Goal: Obtain resource: Obtain resource

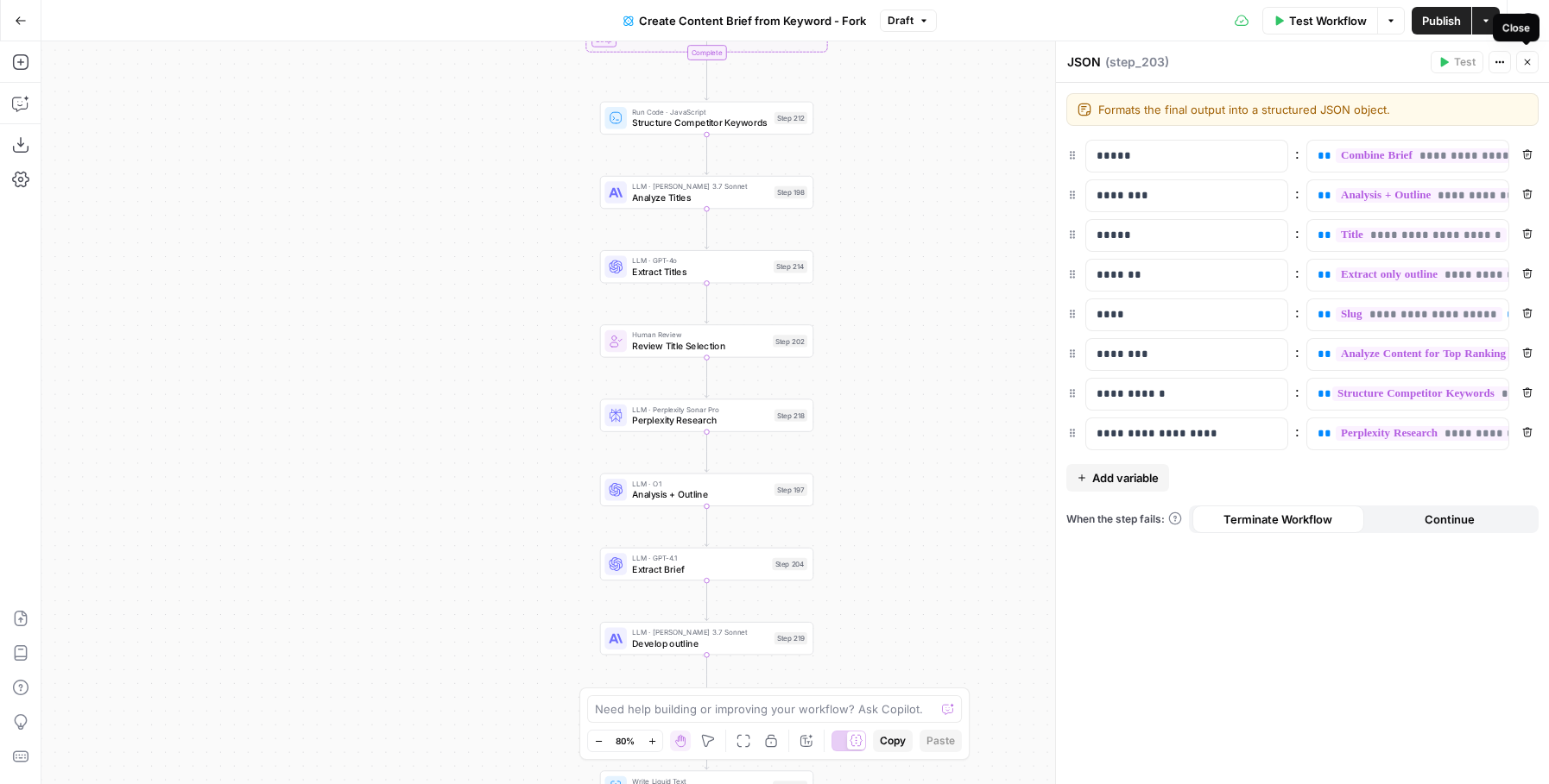
click at [1534, 67] on button "Close" at bounding box center [1526, 61] width 23 height 23
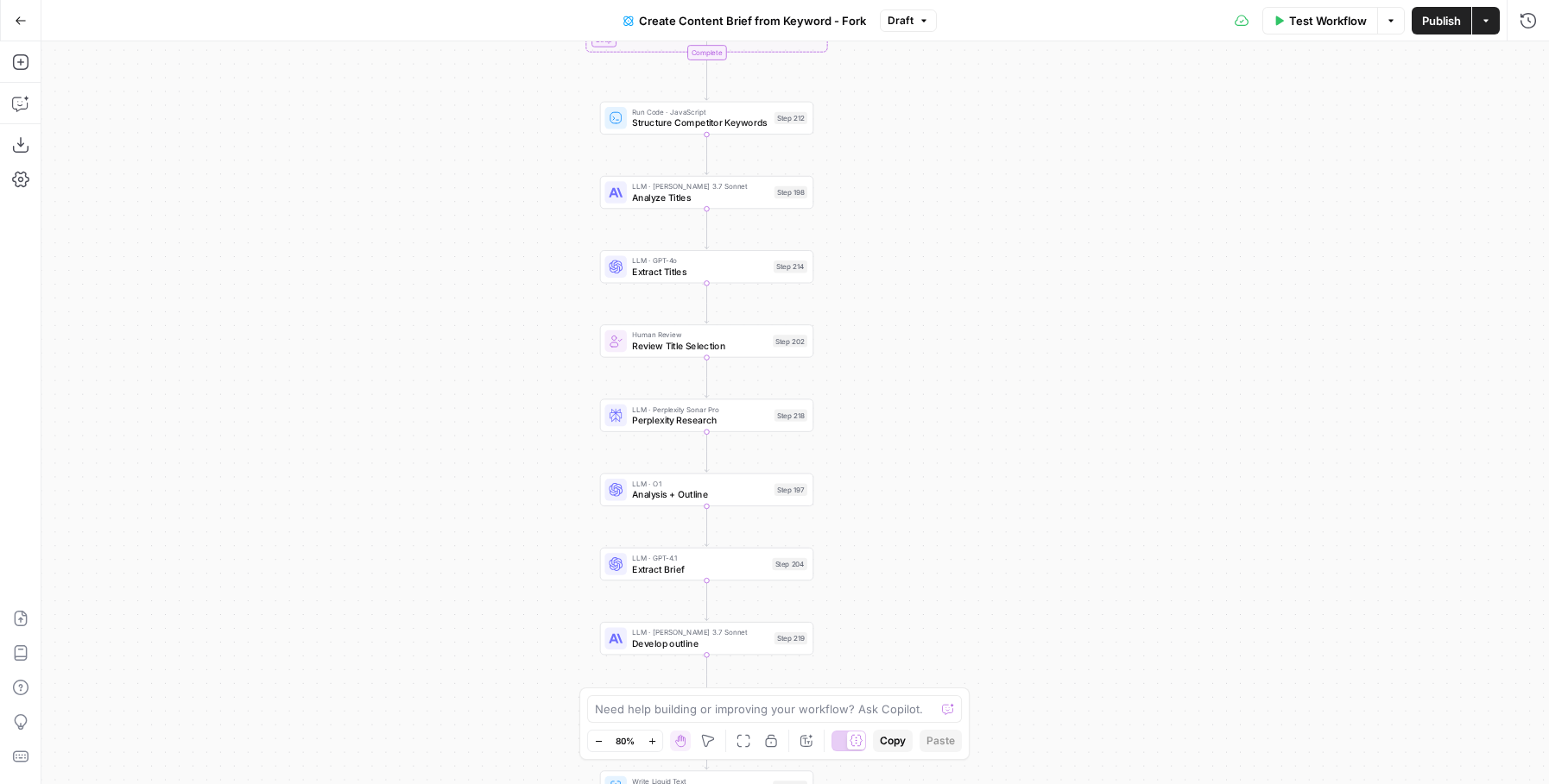
click at [29, 28] on button "Go Back" at bounding box center [21, 21] width 31 height 31
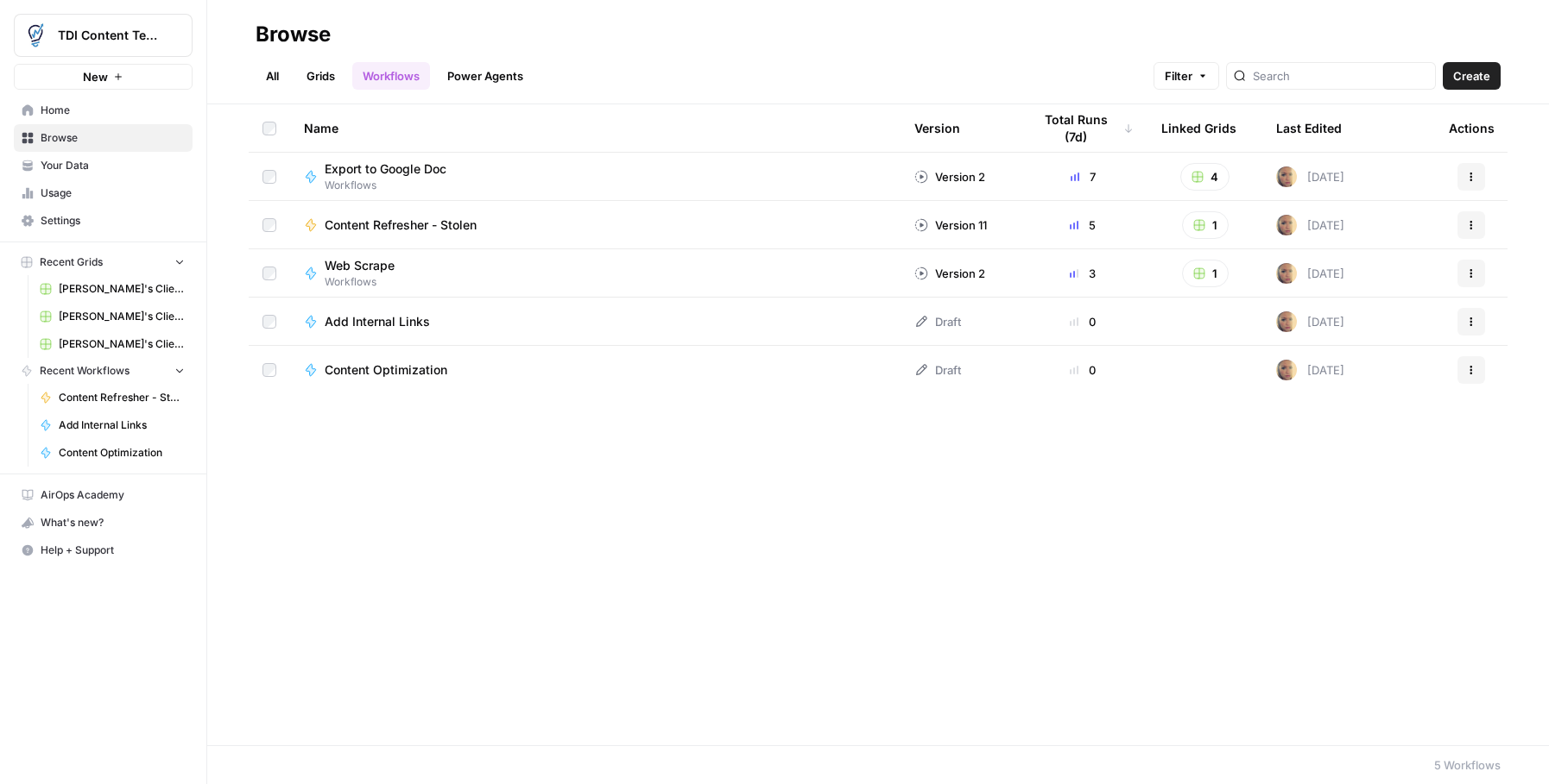
click at [80, 225] on span "Settings" at bounding box center [113, 220] width 144 height 15
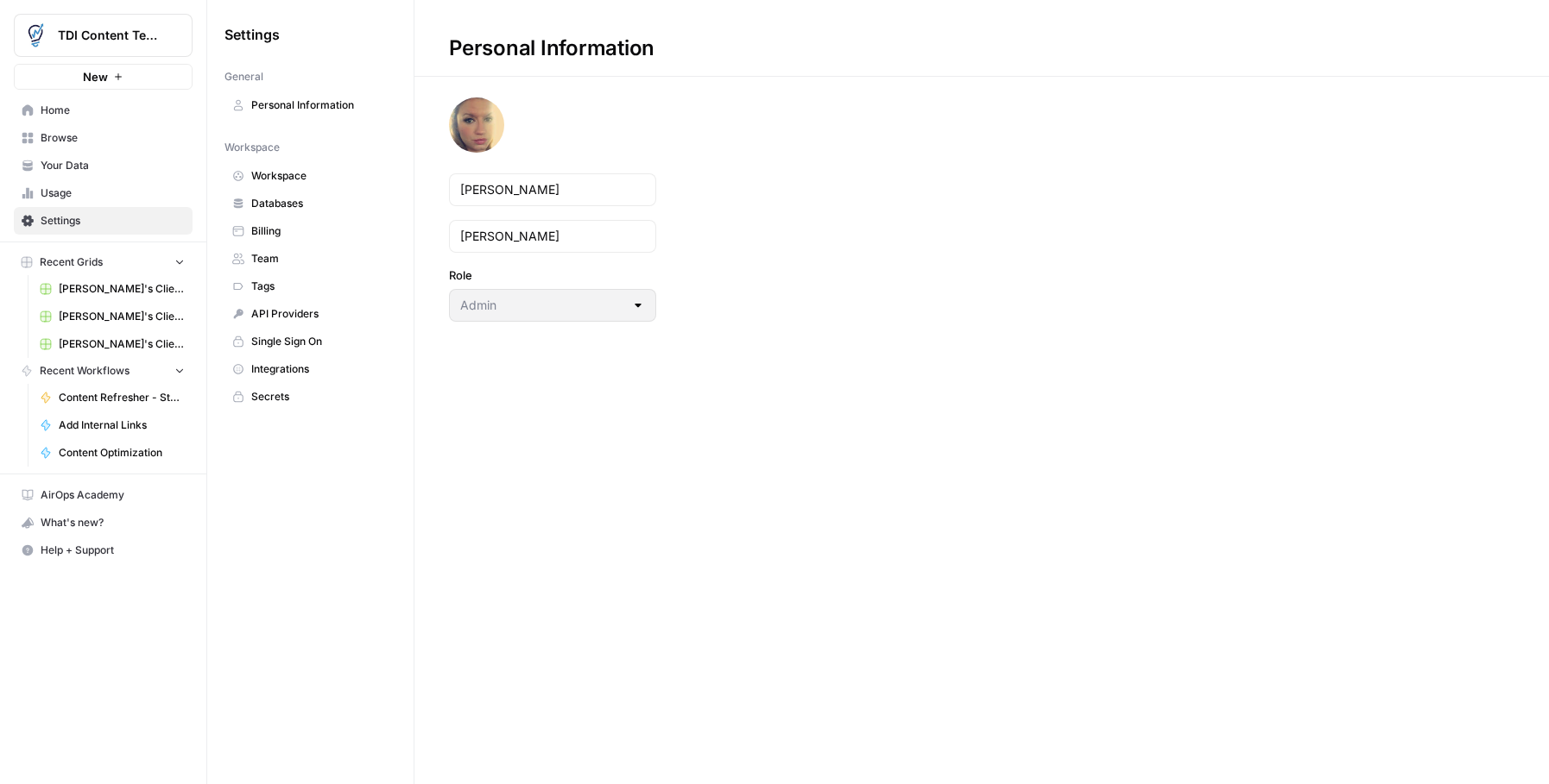
click at [303, 230] on span "Billing" at bounding box center [320, 231] width 137 height 15
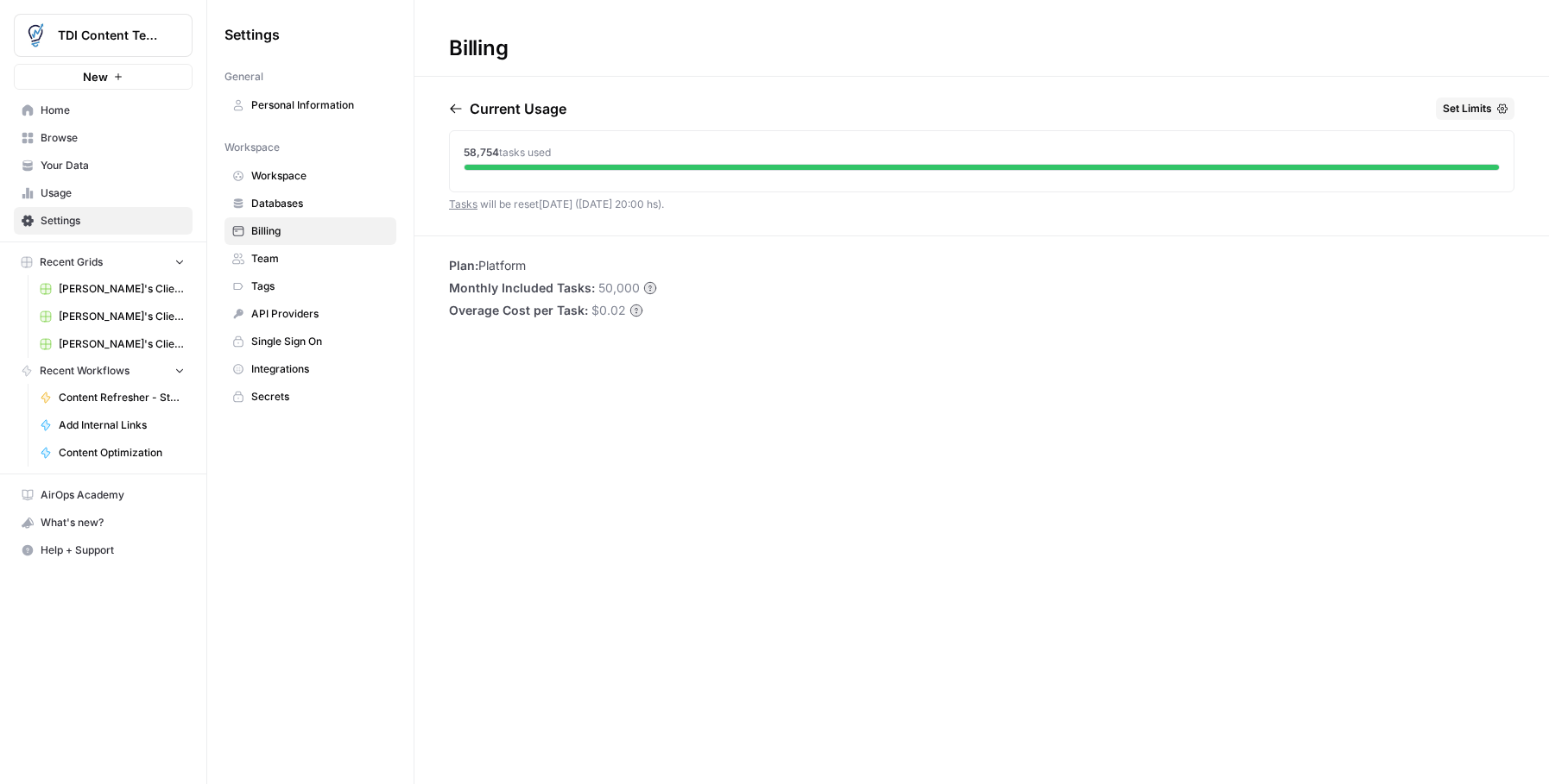
click at [1503, 109] on icon "button" at bounding box center [1501, 108] width 10 height 10
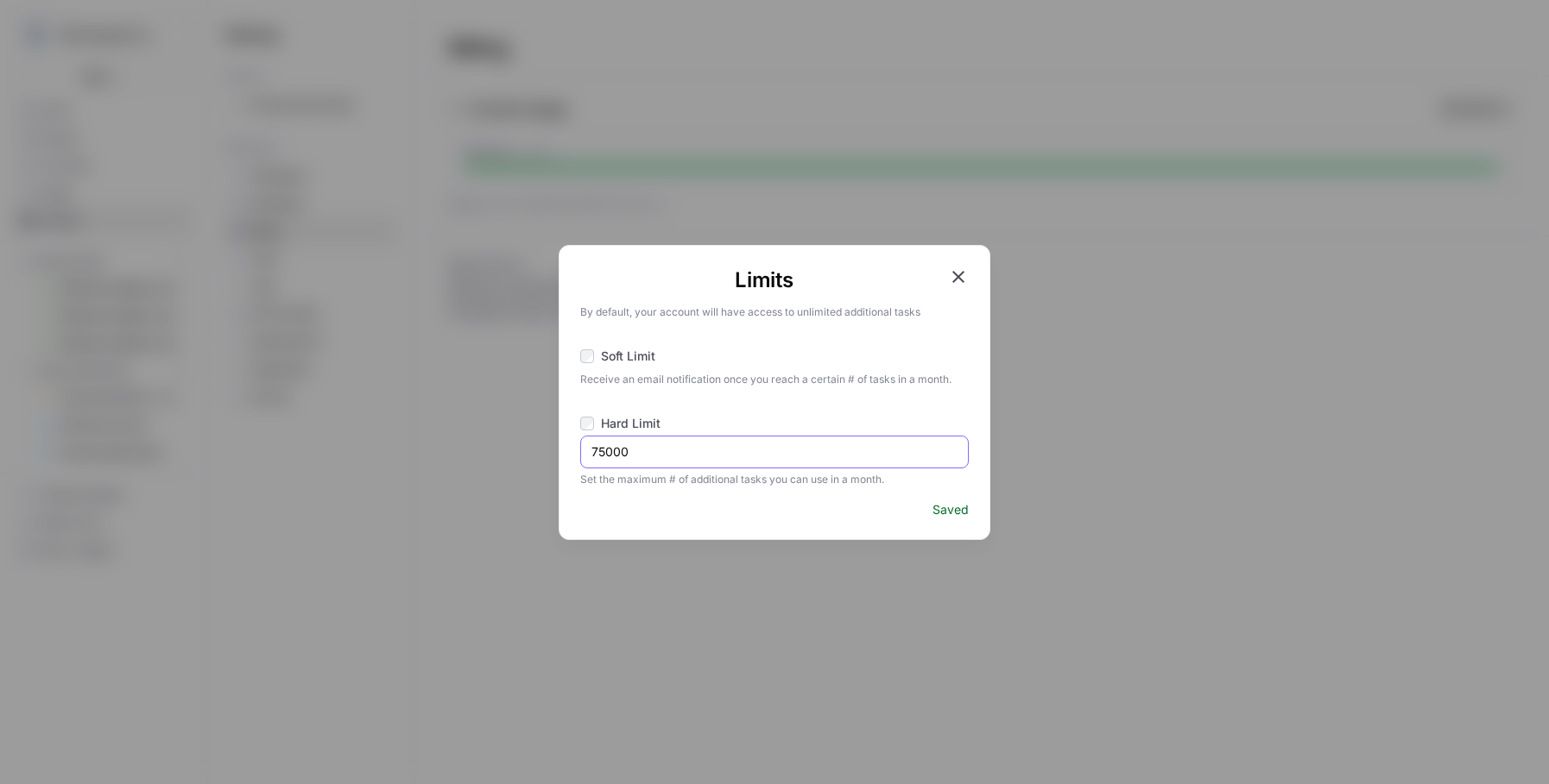
drag, startPoint x: 602, startPoint y: 454, endPoint x: 622, endPoint y: 479, distance: 32.0
click at [593, 454] on input "75000" at bounding box center [774, 451] width 366 height 17
type input "85000"
click at [955, 280] on icon "button" at bounding box center [958, 277] width 21 height 21
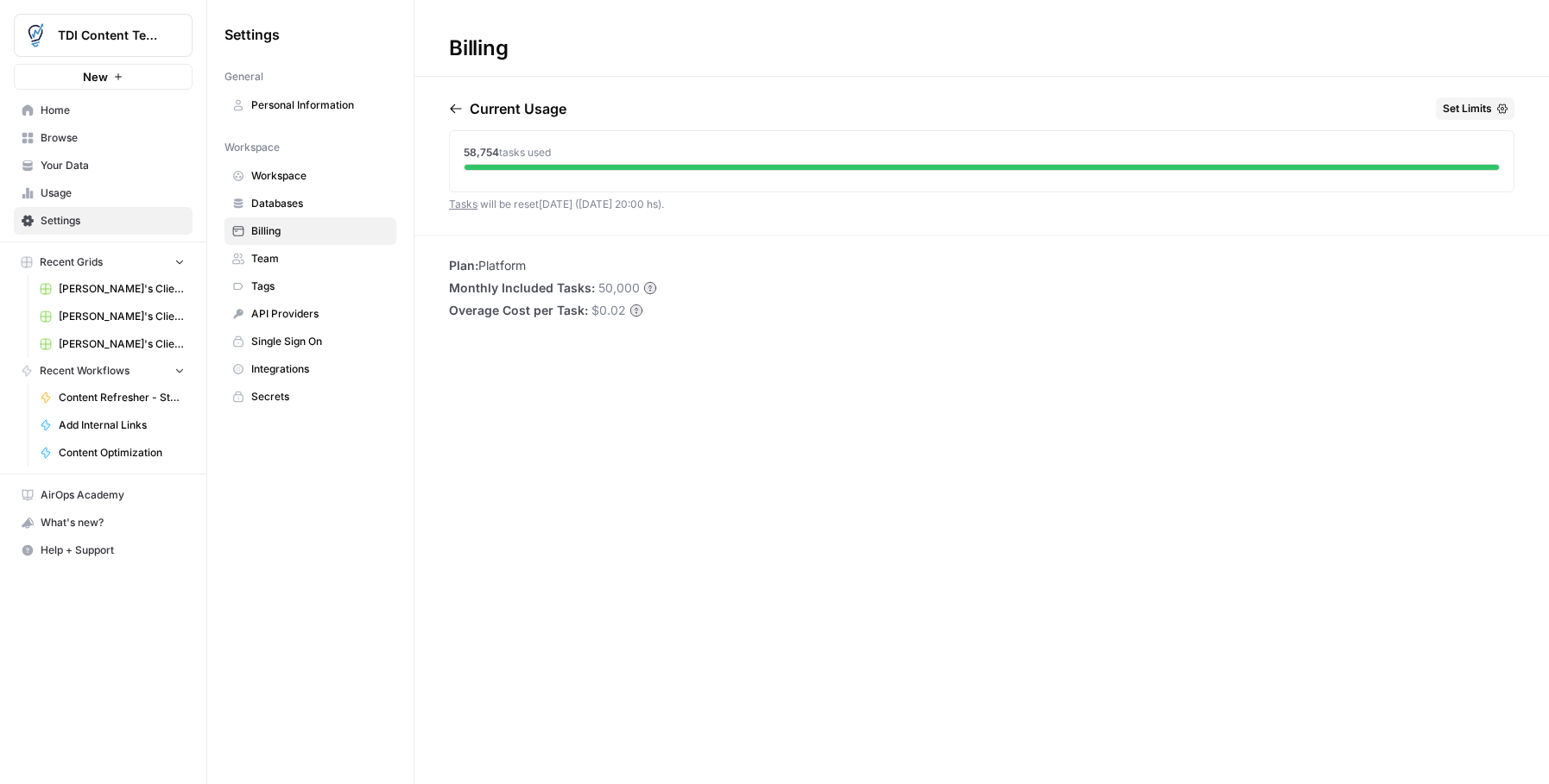
click at [73, 141] on span "Browse" at bounding box center [113, 138] width 144 height 15
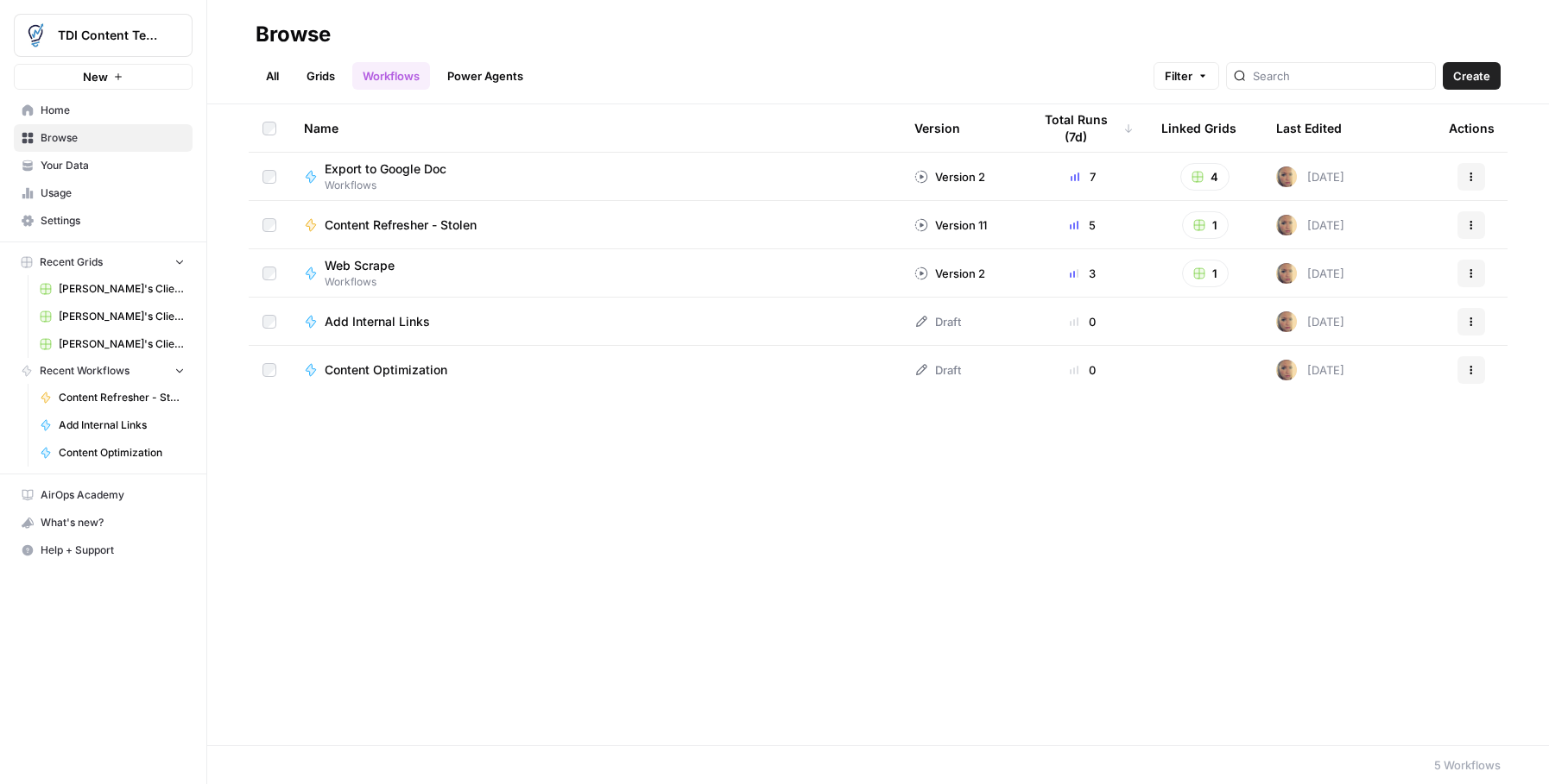
click at [104, 311] on span "[PERSON_NAME]'s Clients - New Content" at bounding box center [122, 316] width 126 height 15
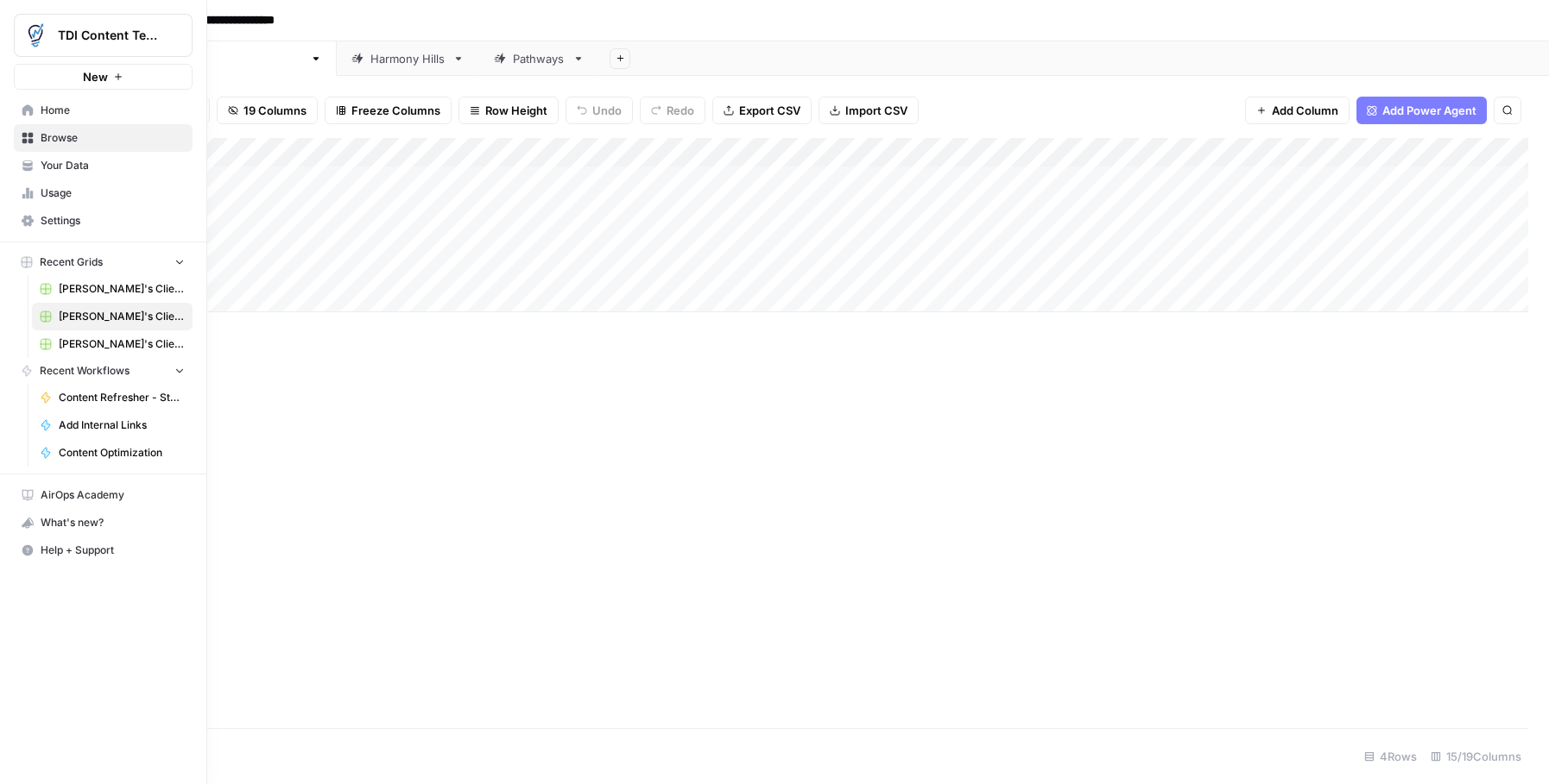
click at [64, 159] on span "Your Data" at bounding box center [113, 165] width 144 height 15
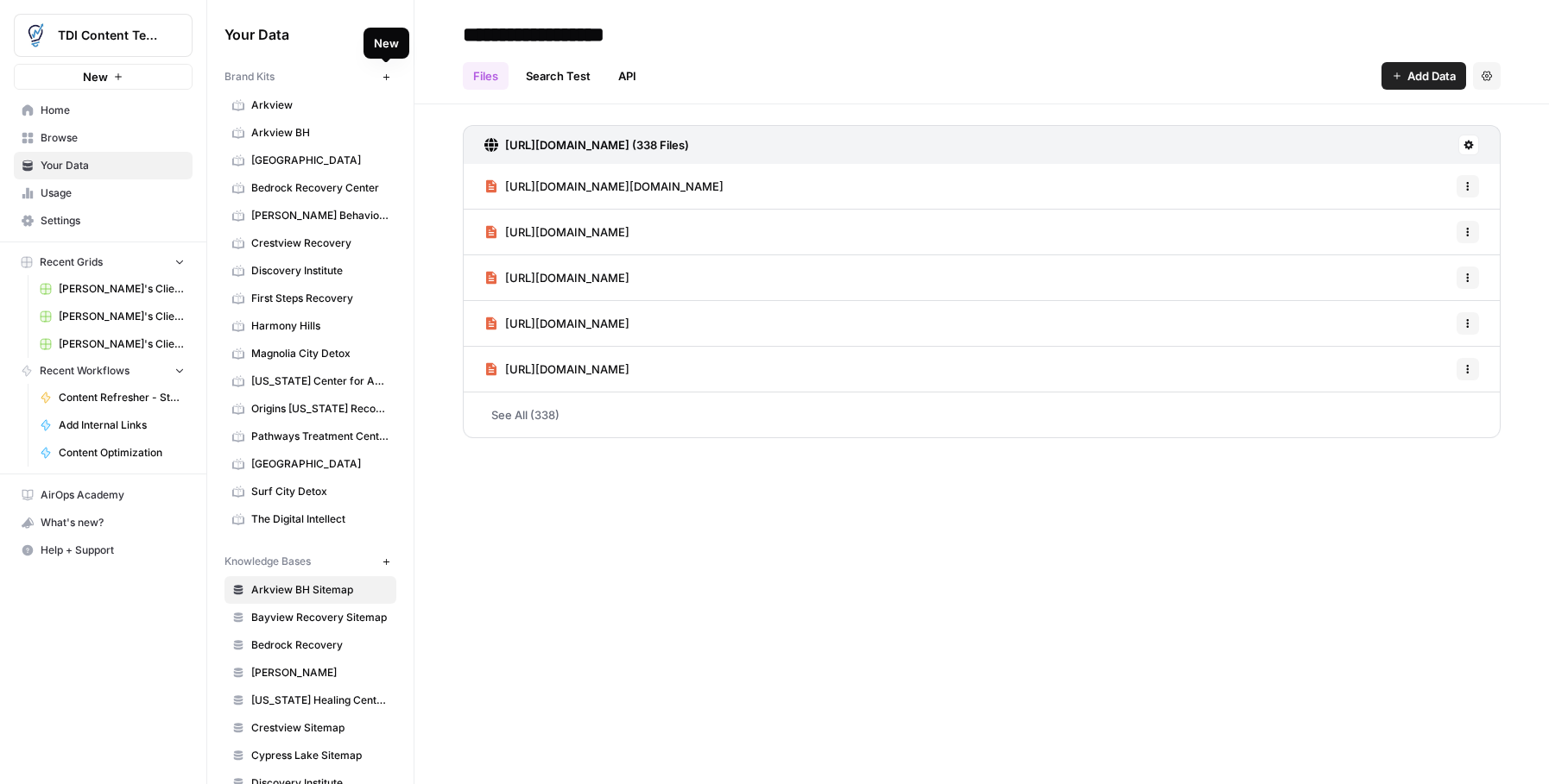
click at [386, 76] on icon "button" at bounding box center [385, 76] width 6 height 6
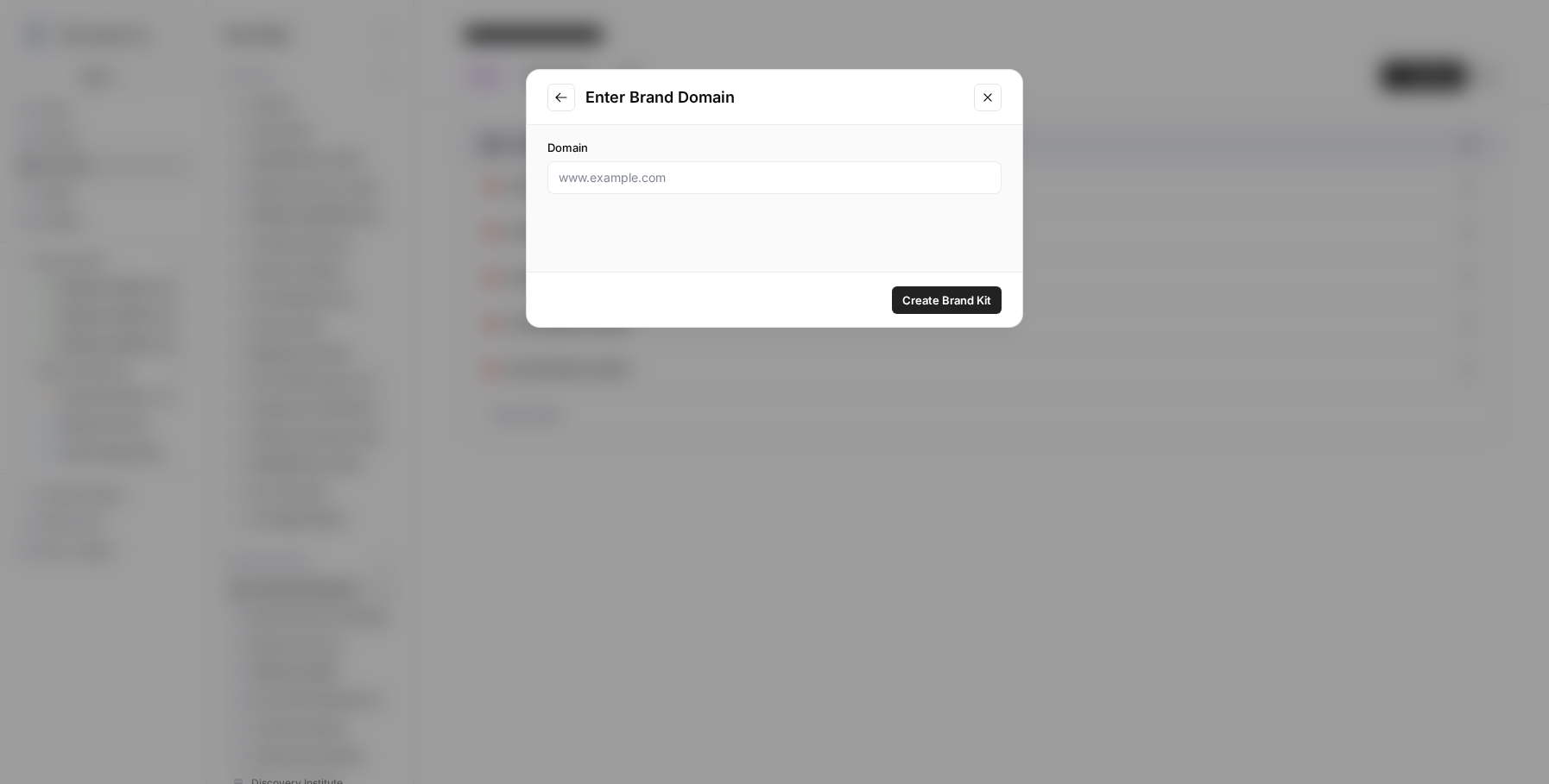
click at [626, 189] on div at bounding box center [774, 178] width 454 height 32
paste input "[URL][DOMAIN_NAME]"
type input "[URL][DOMAIN_NAME]"
click at [927, 294] on span "Create Brand Kit" at bounding box center [946, 300] width 89 height 17
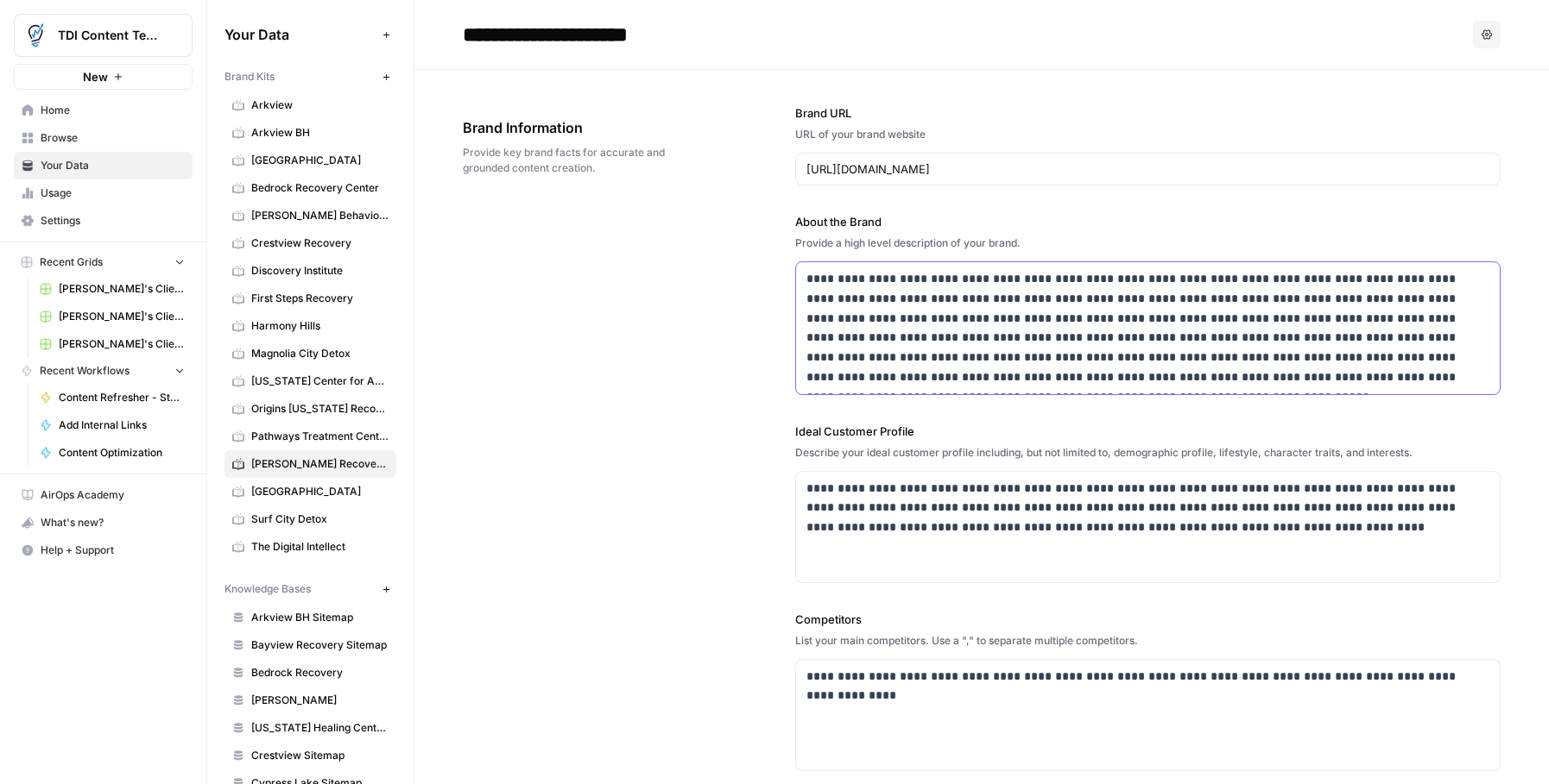
click at [1020, 278] on p "**********" at bounding box center [1148, 328] width 683 height 118
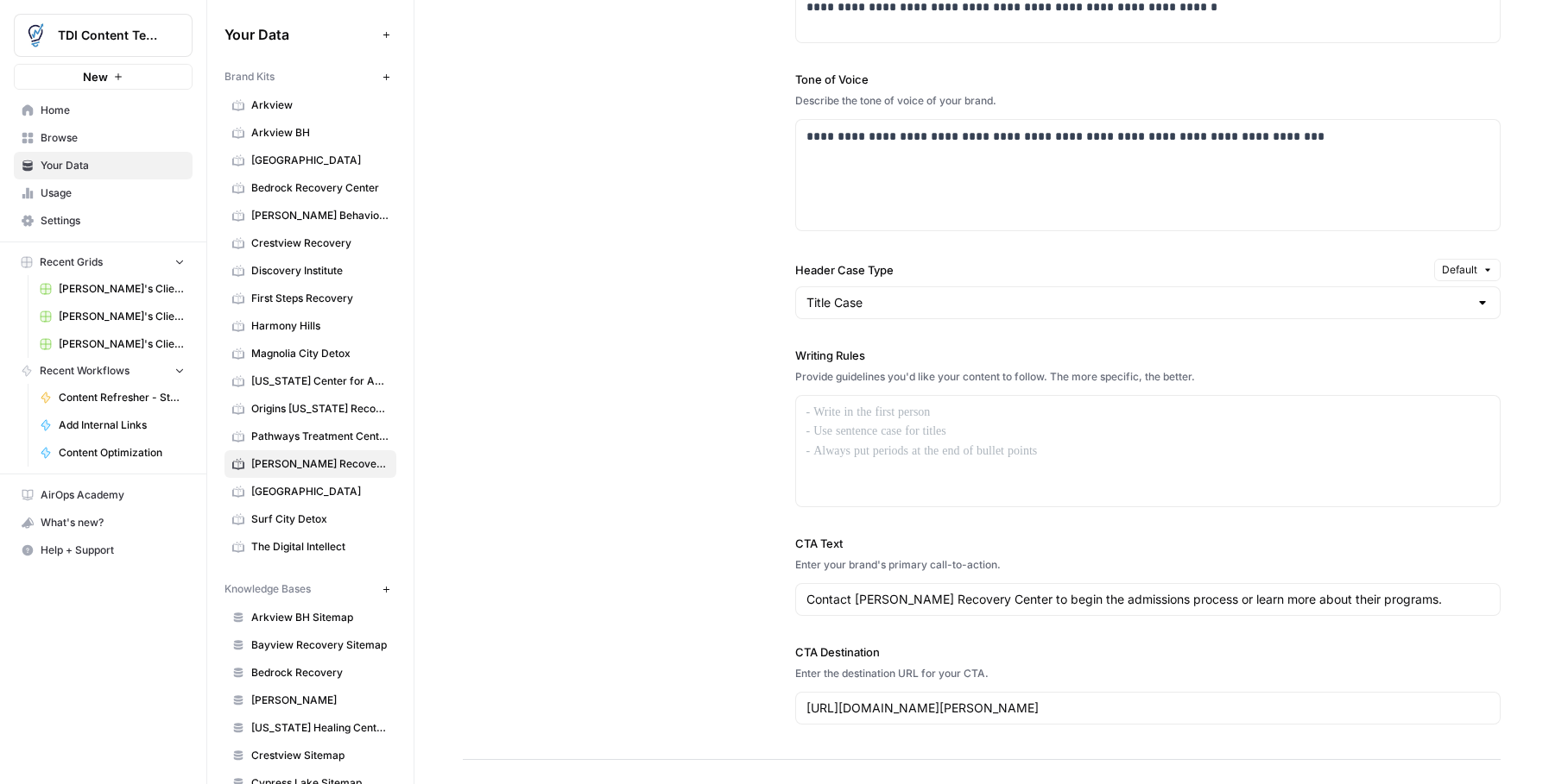
scroll to position [1266, 0]
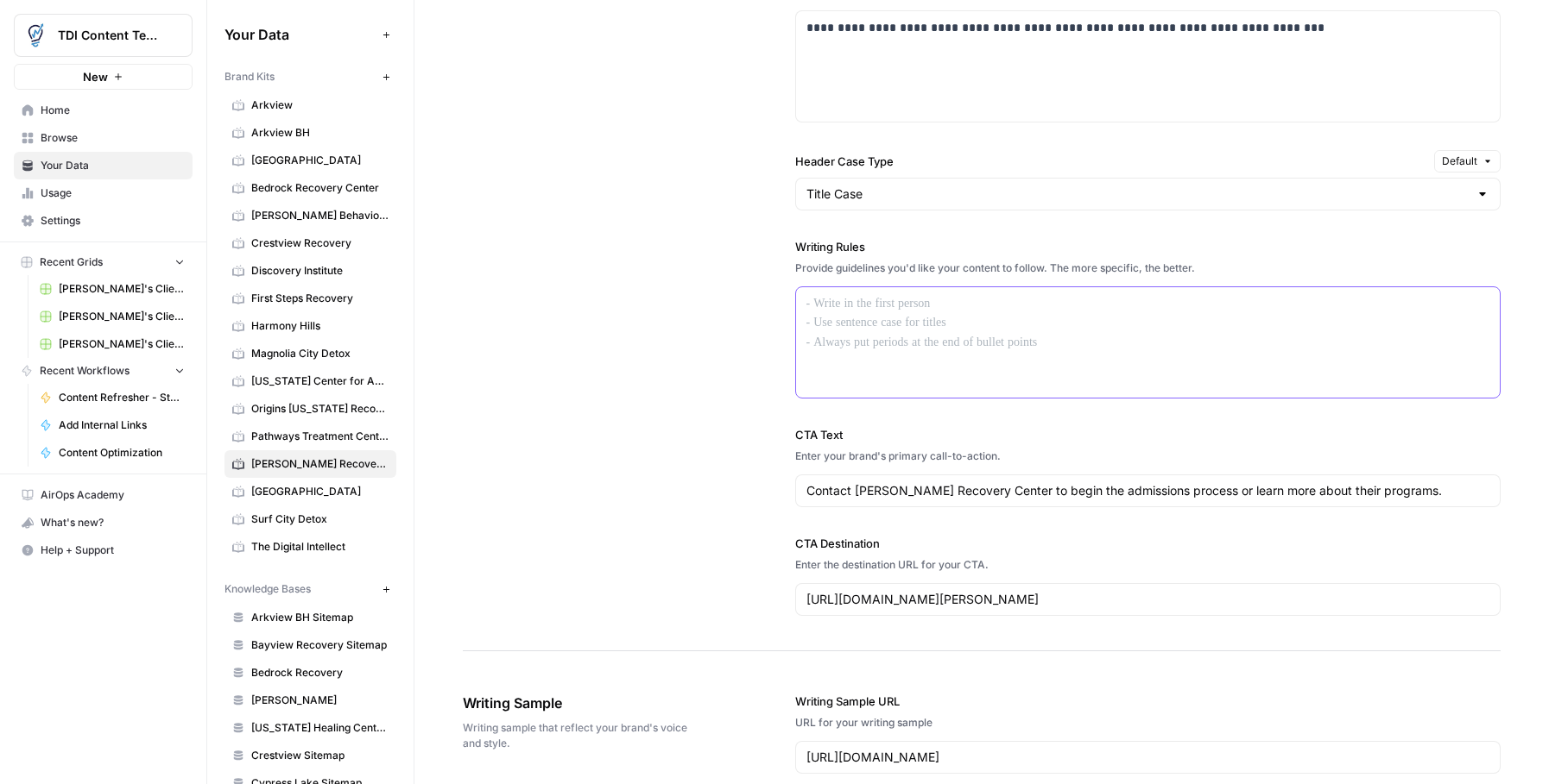
click at [816, 314] on p at bounding box center [1148, 304] width 683 height 20
click at [306, 303] on span "First Steps Recovery" at bounding box center [320, 298] width 137 height 15
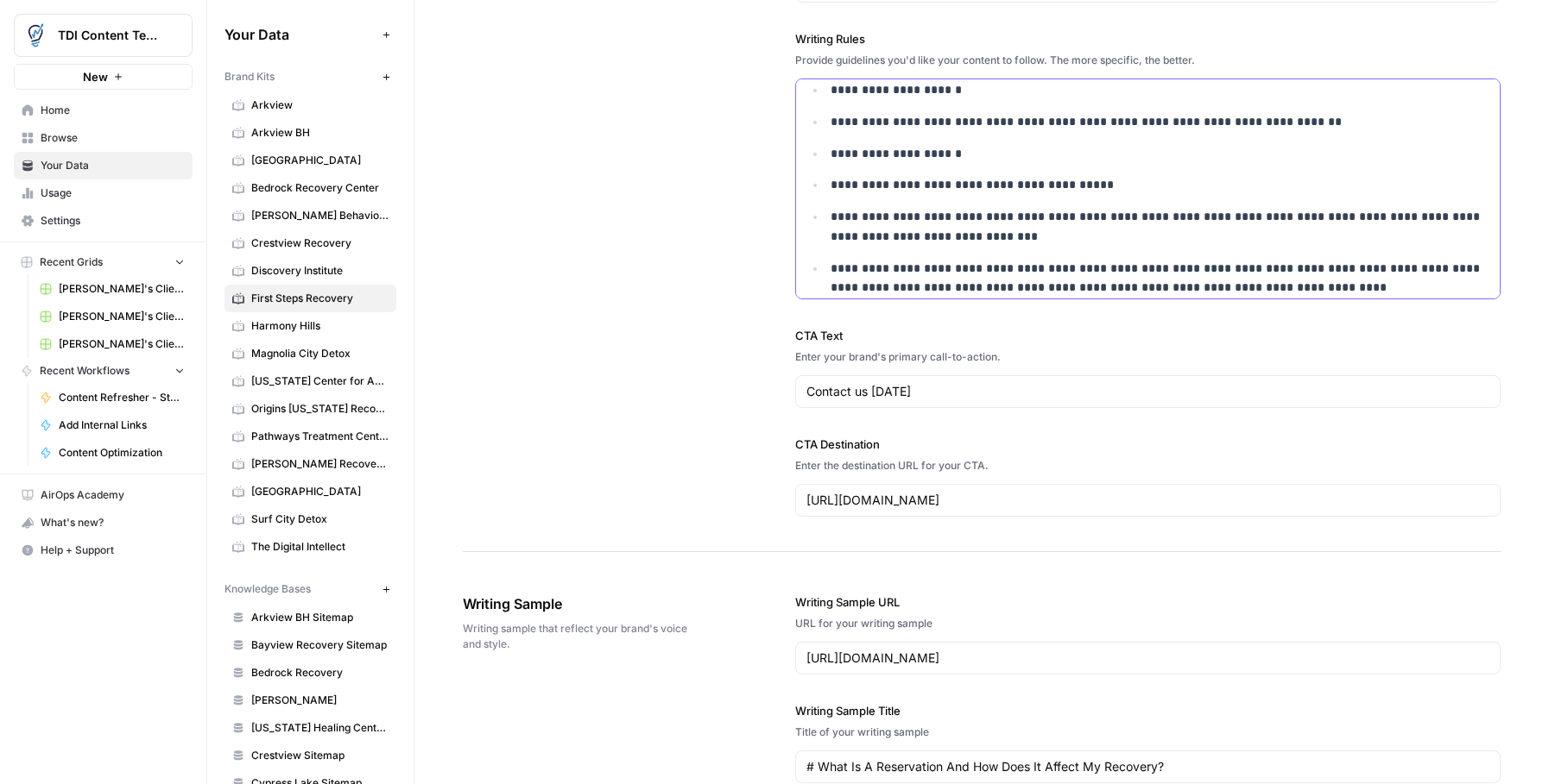
drag, startPoint x: 1114, startPoint y: 291, endPoint x: 793, endPoint y: 45, distance: 404.4
click at [795, 44] on div "**********" at bounding box center [1148, 41] width 706 height 1020
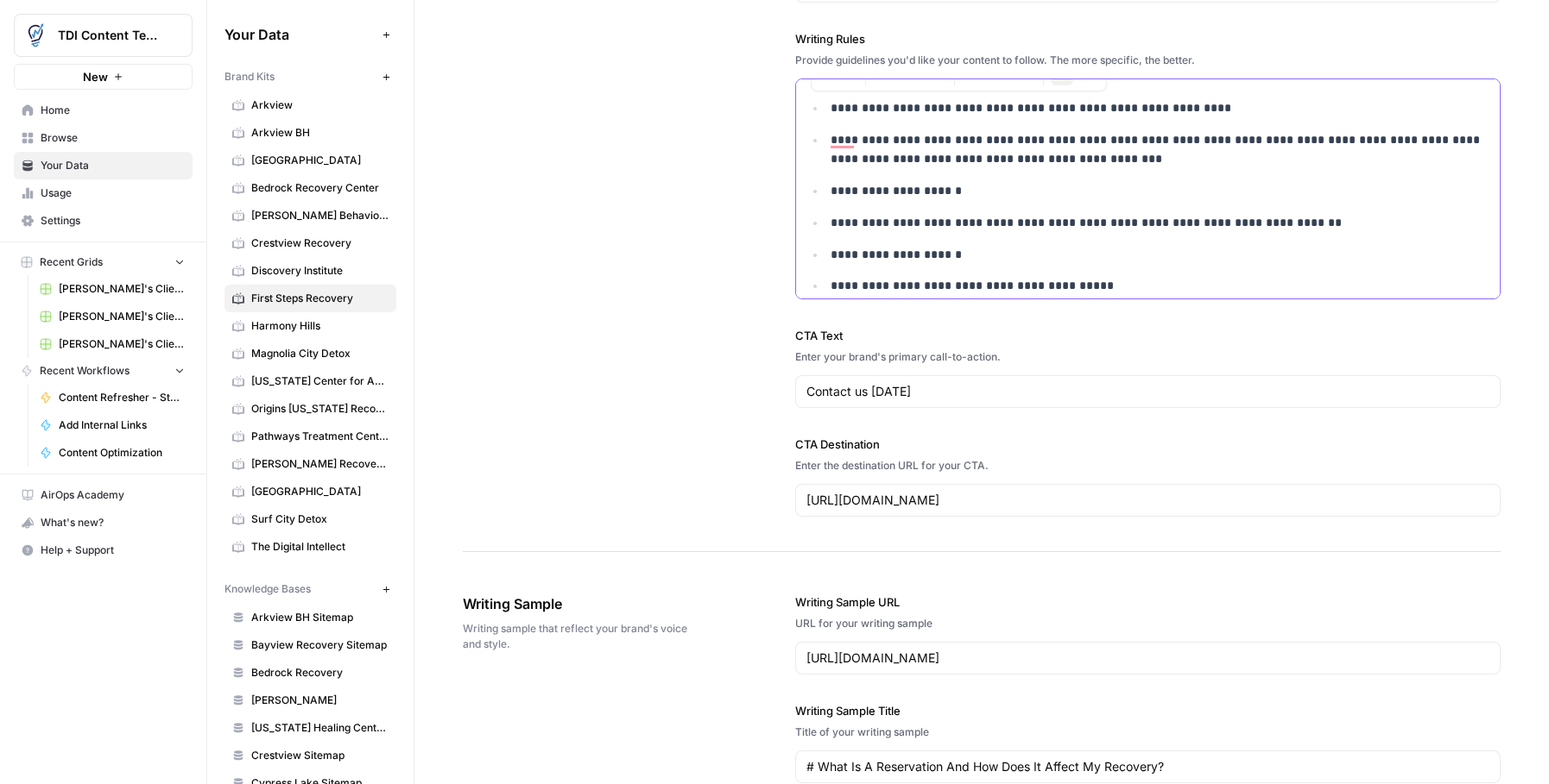
copy ul "**********"
click at [313, 461] on span "[PERSON_NAME] Recovery Center" at bounding box center [320, 463] width 137 height 15
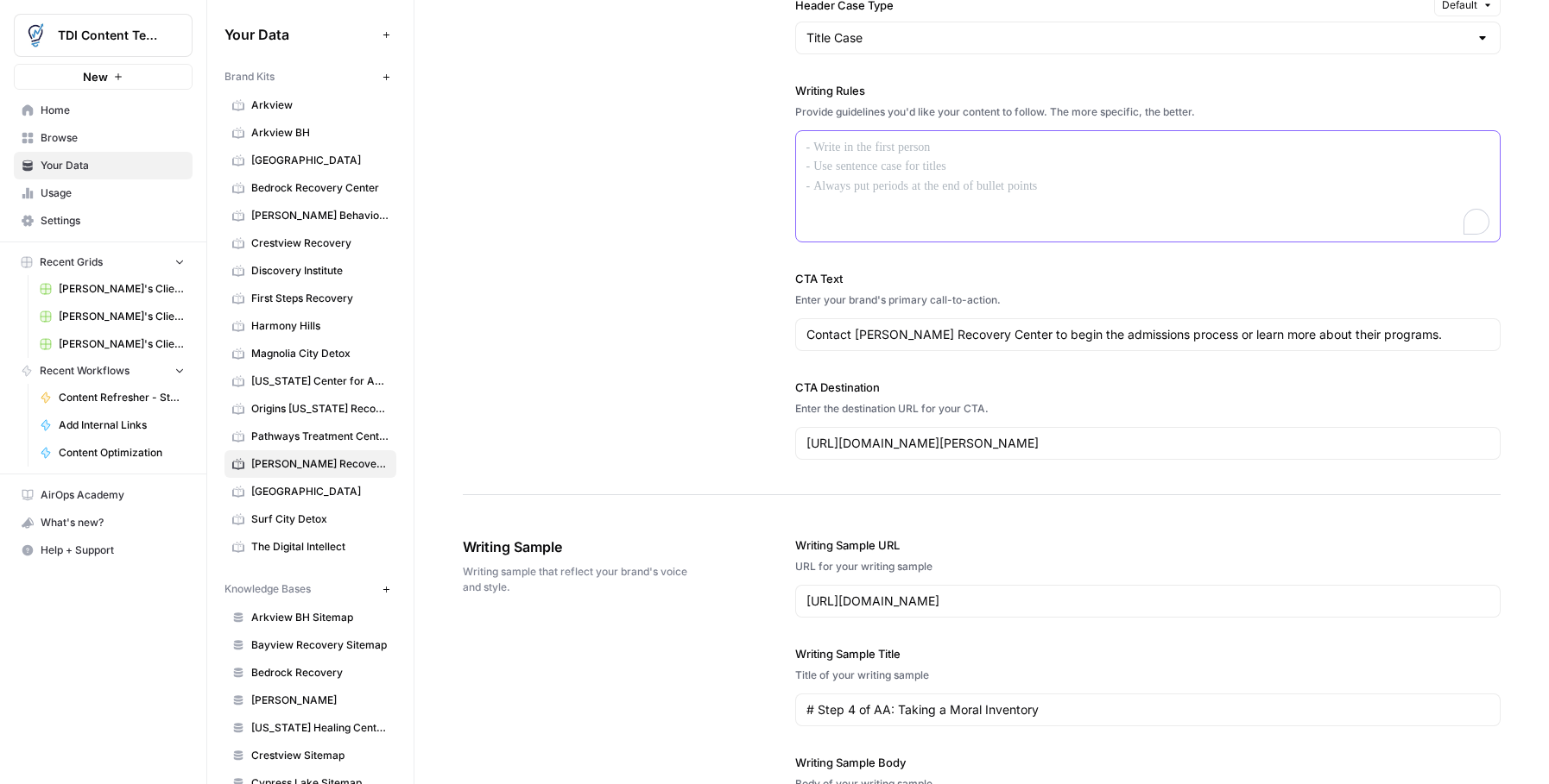
click at [915, 200] on div "To enrich screen reader interactions, please activate Accessibility in Grammarl…" at bounding box center [1148, 187] width 704 height 111
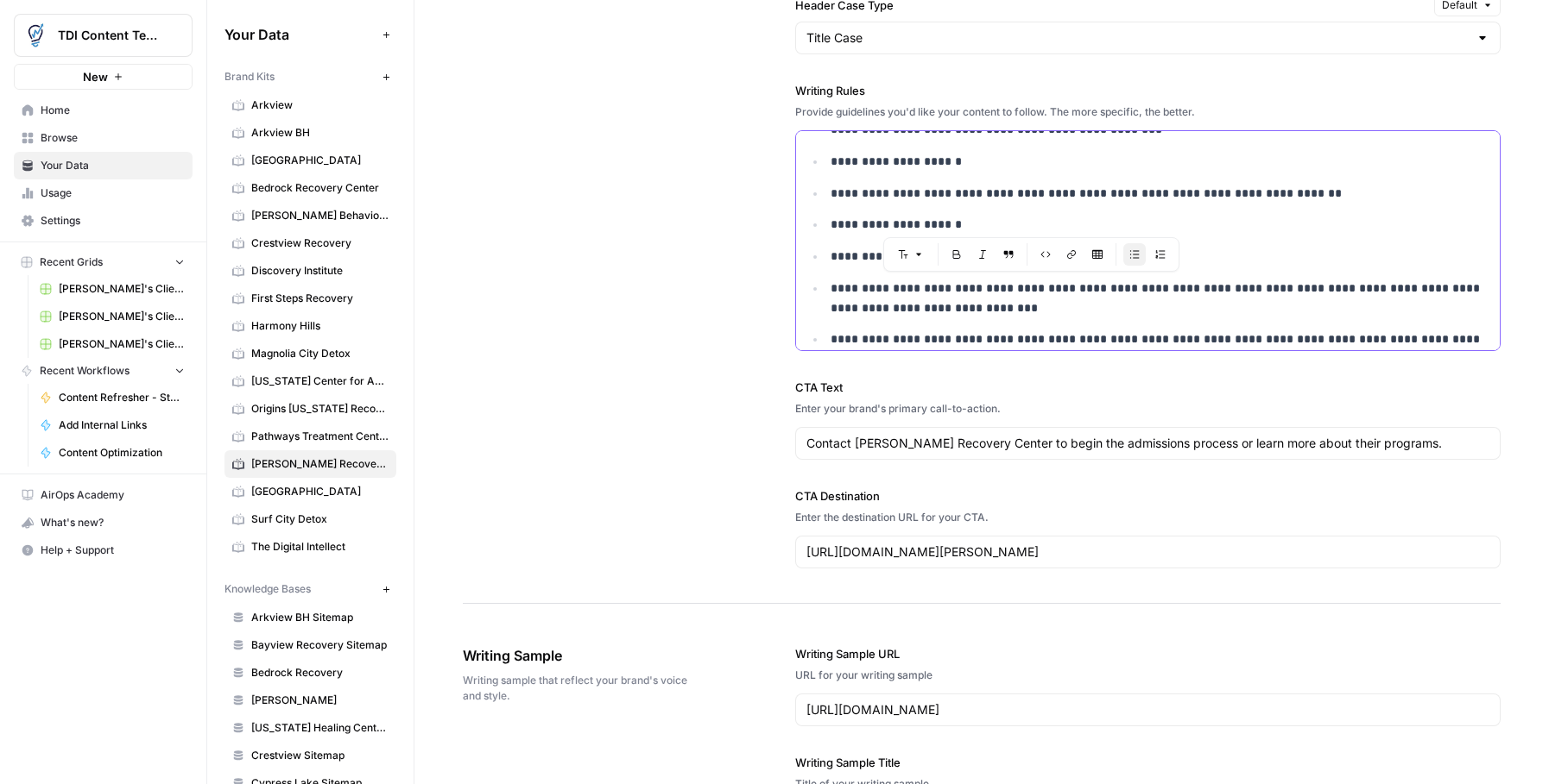
drag, startPoint x: 1086, startPoint y: 309, endPoint x: 978, endPoint y: 309, distance: 108.0
click at [976, 307] on p "**********" at bounding box center [1159, 298] width 659 height 40
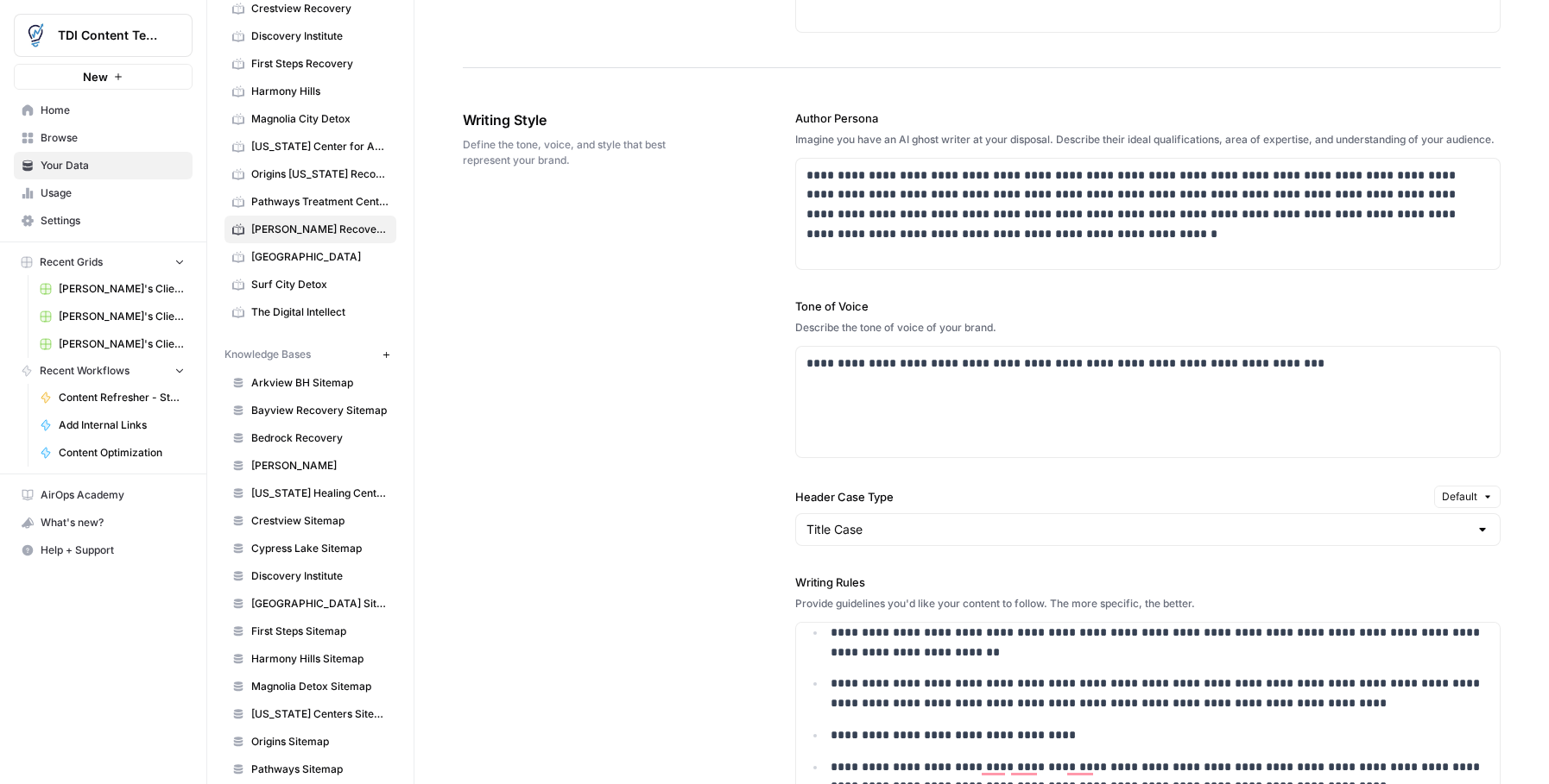
click at [388, 360] on button "New" at bounding box center [385, 354] width 21 height 21
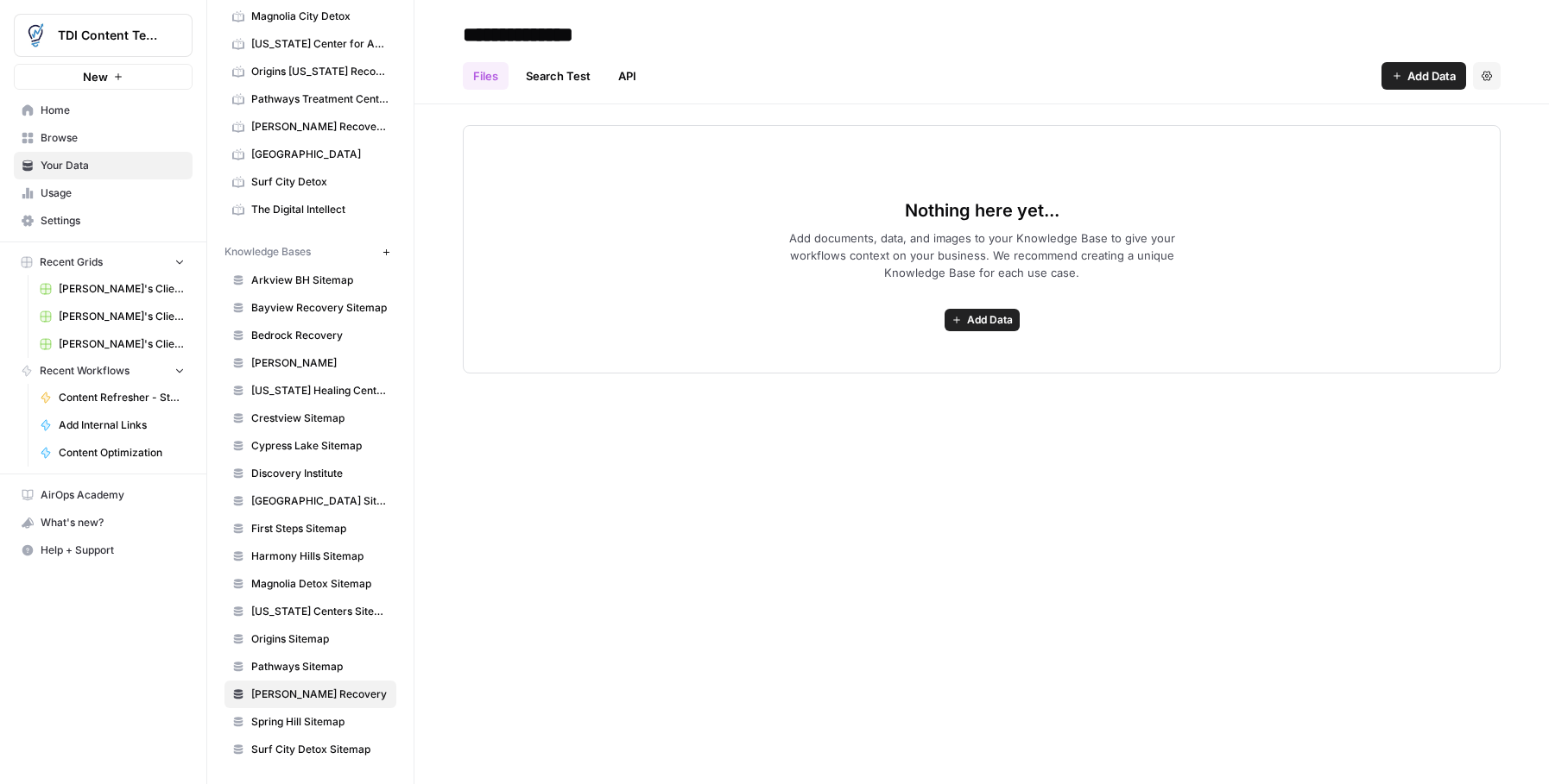
type input "**********"
click at [845, 227] on div "Nothing here yet... Add documents, data, and images to your Knowledge Base to g…" at bounding box center [981, 250] width 1038 height 249
click at [968, 322] on span "Add Data" at bounding box center [989, 320] width 46 height 15
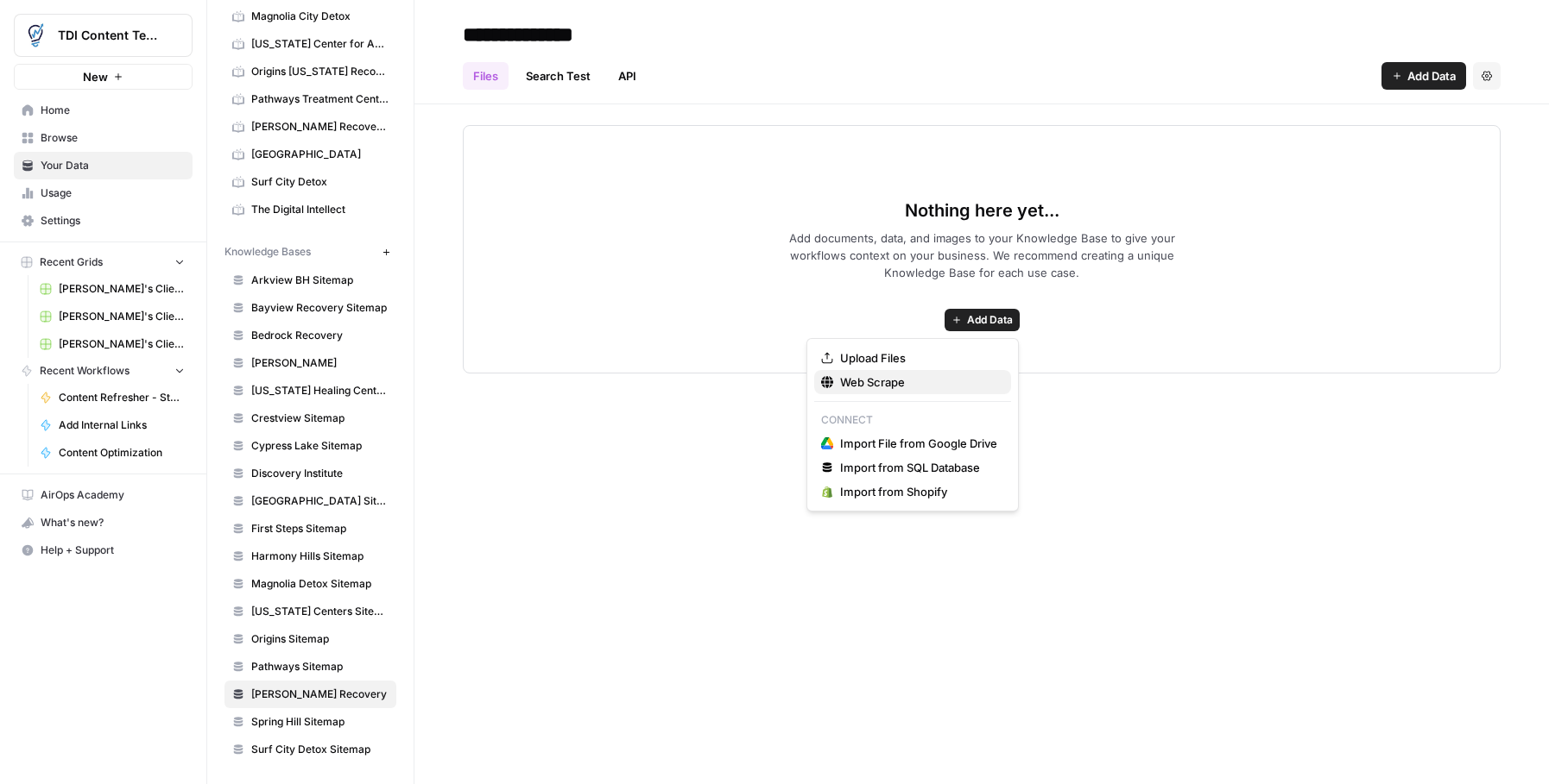
click at [926, 389] on span "Web Scrape" at bounding box center [919, 382] width 157 height 17
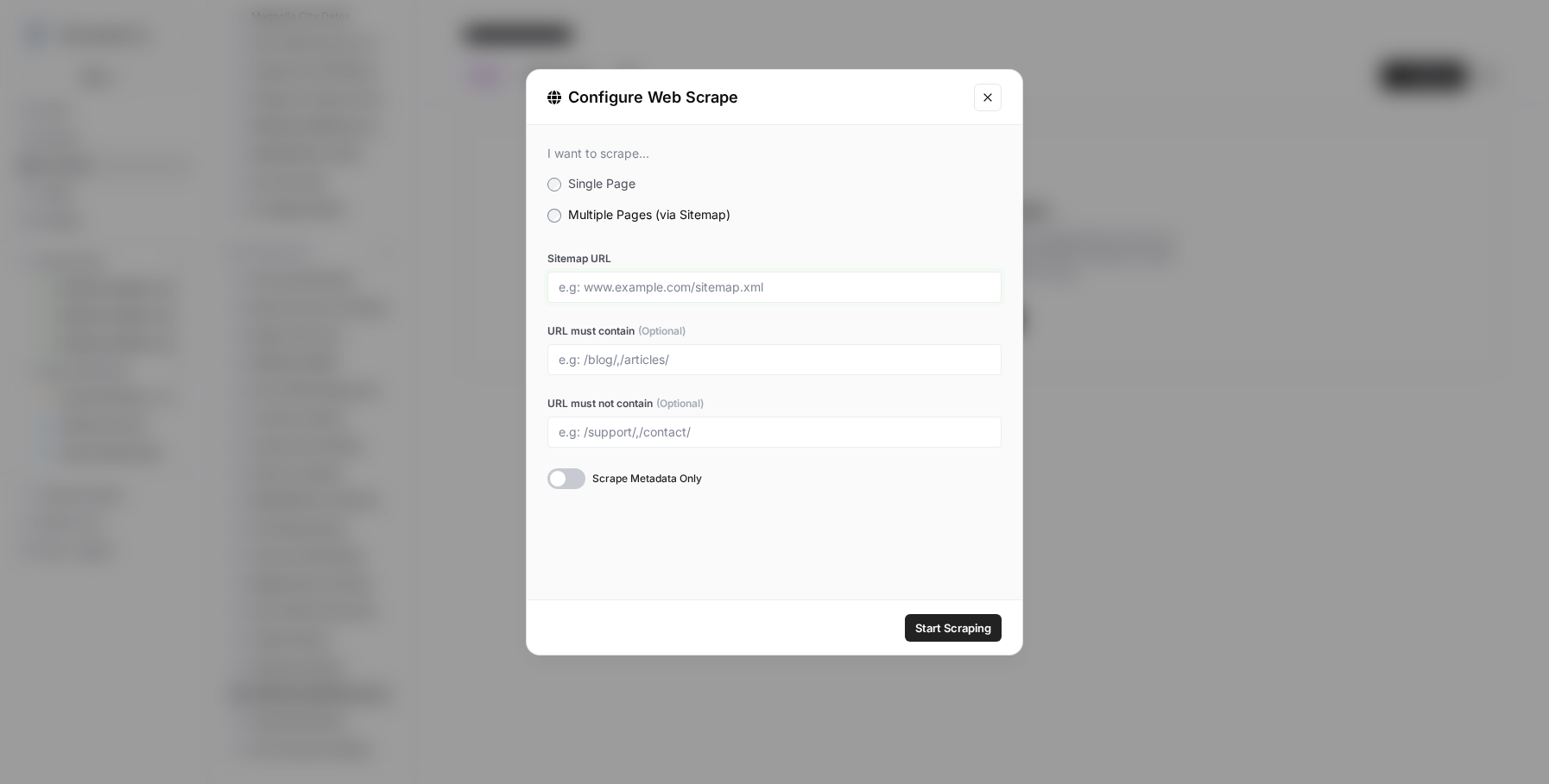
click at [668, 292] on input "Sitemap URL" at bounding box center [774, 287] width 432 height 15
paste input "[URL][DOMAIN_NAME]"
type input "[URL][DOMAIN_NAME]"
click at [955, 626] on span "Start Scraping" at bounding box center [953, 627] width 76 height 17
